Goal: Information Seeking & Learning: Learn about a topic

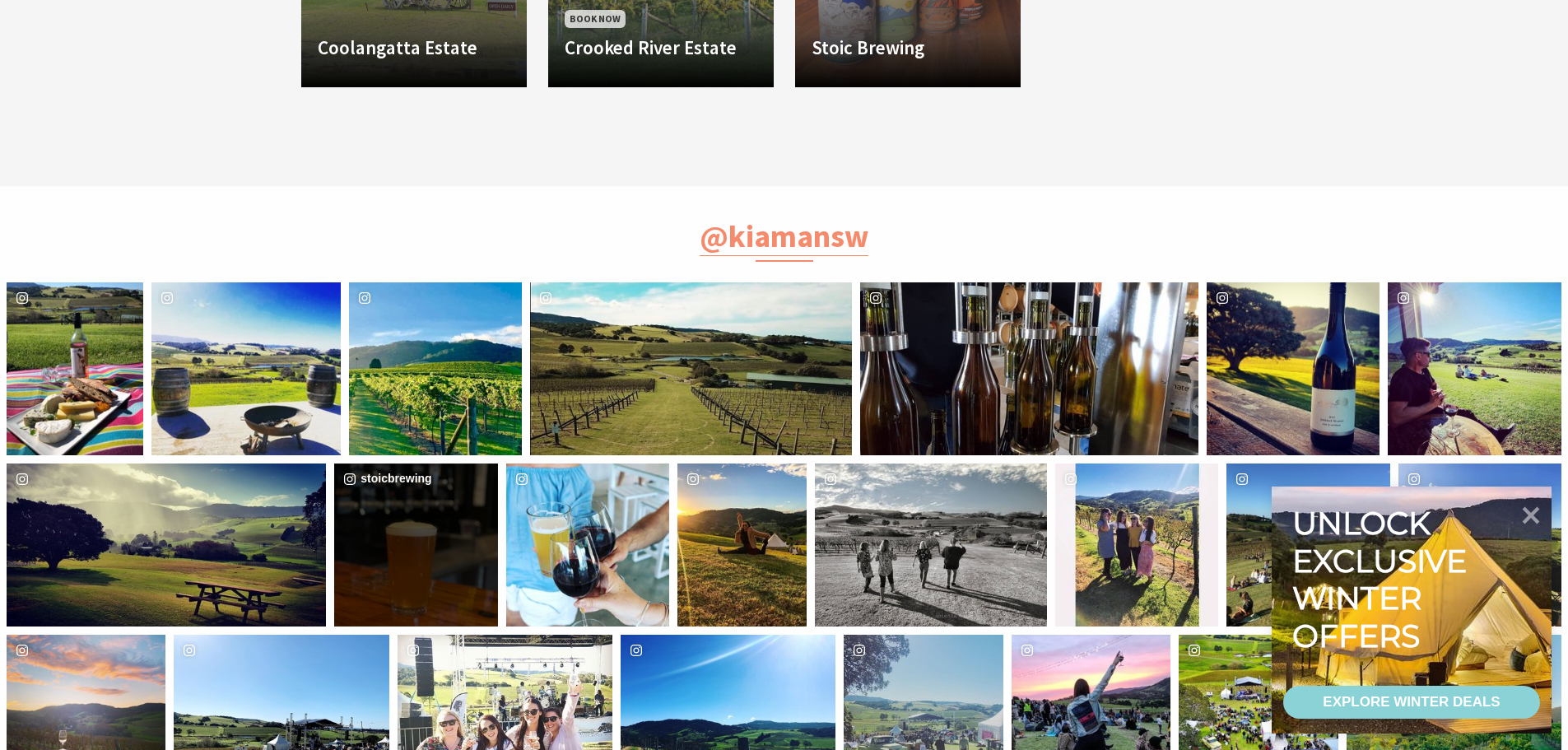
scroll to position [1481, 0]
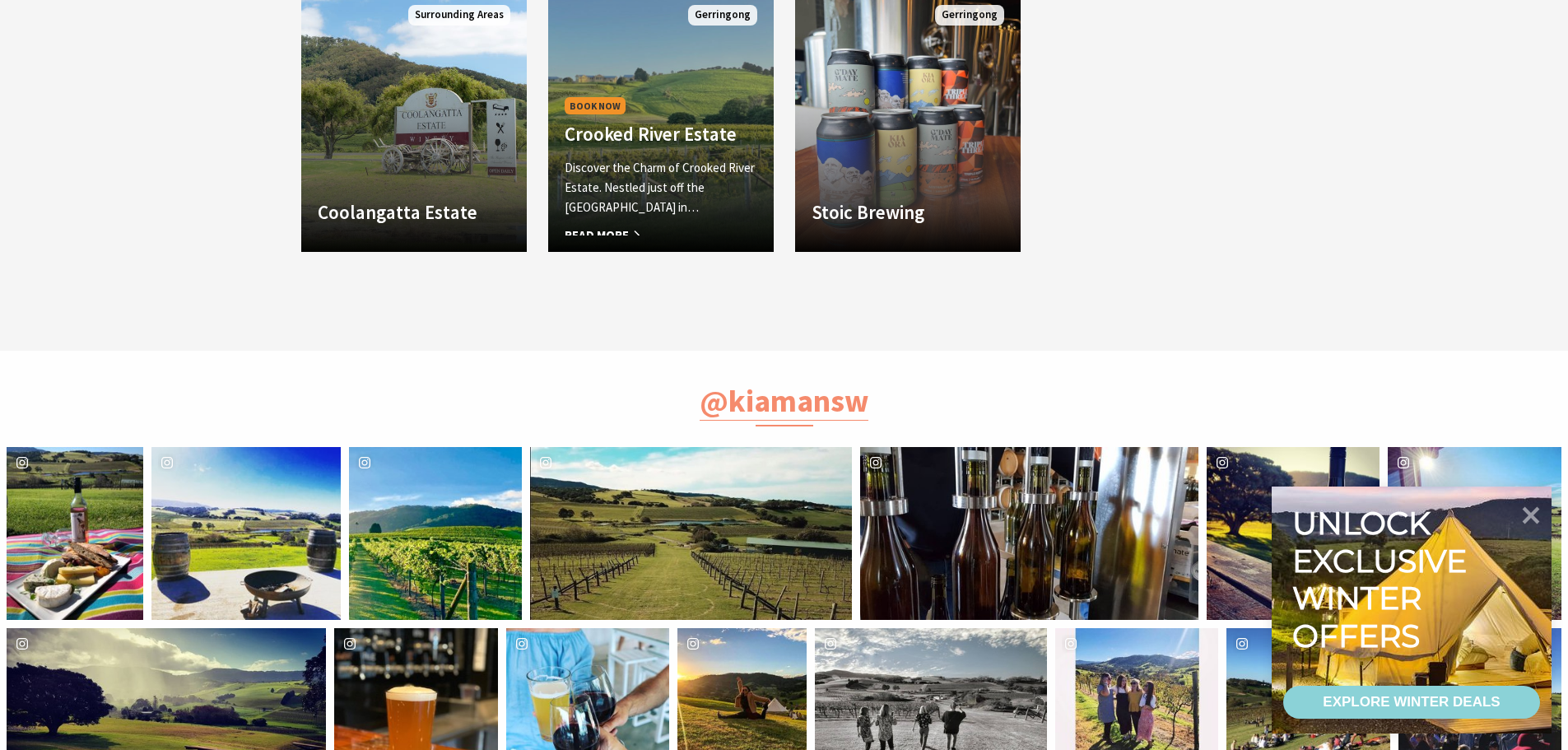
click at [736, 213] on div "Discover the Charm of Crooked River Estate. Nestled just off the [GEOGRAPHIC_DA…" at bounding box center [660, 196] width 193 height 77
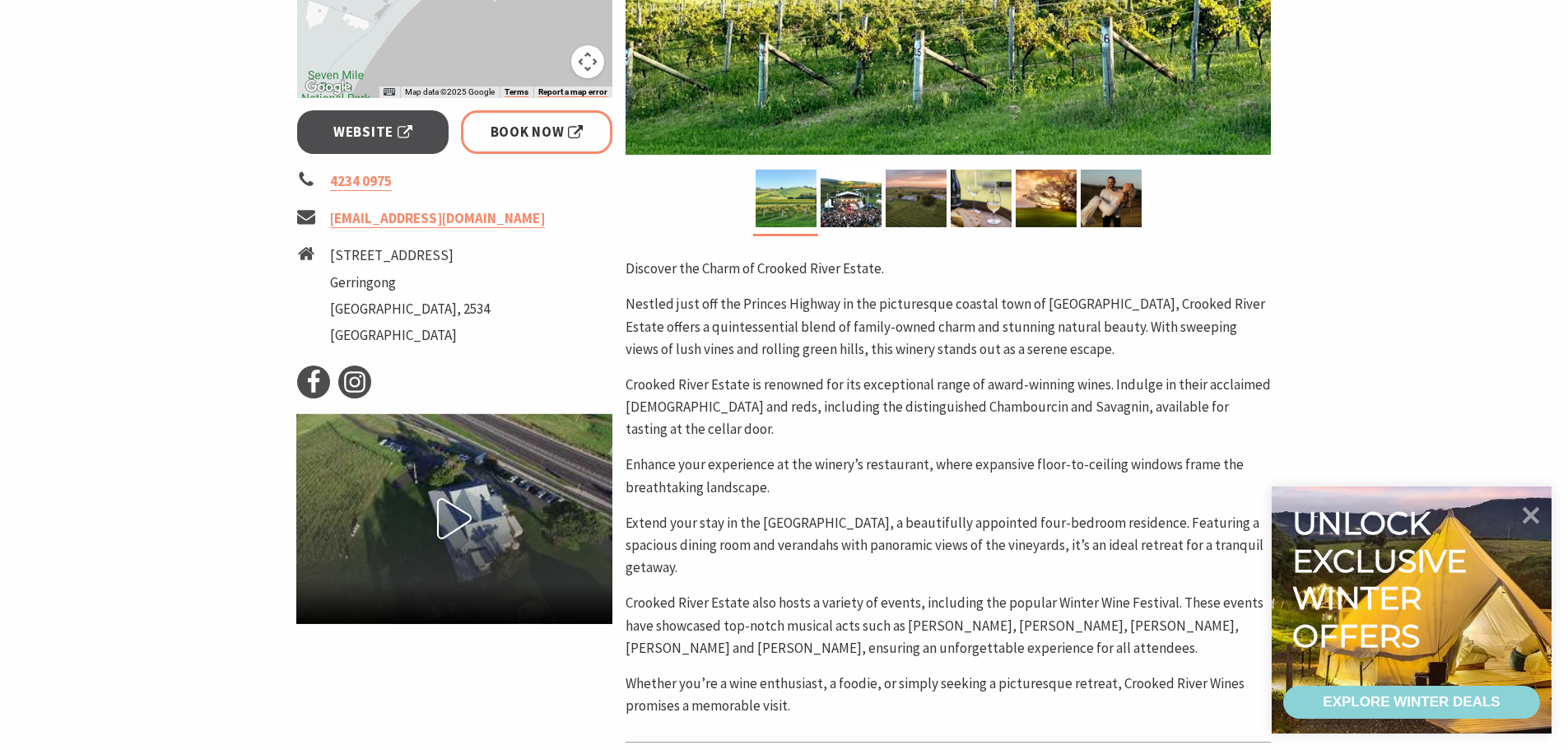
scroll to position [576, 0]
click at [847, 208] on img at bounding box center [851, 197] width 61 height 58
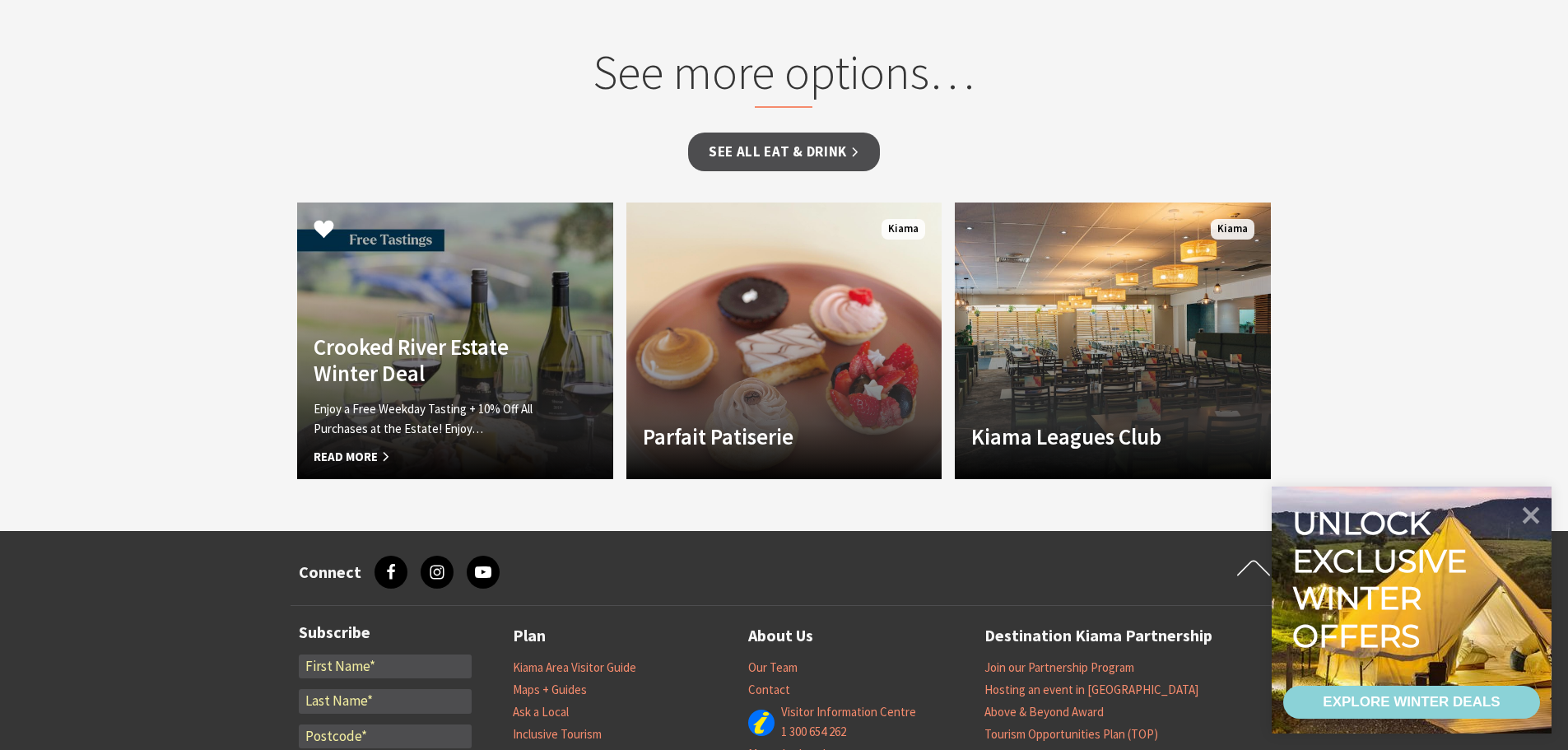
scroll to position [1811, 0]
